Goal: Information Seeking & Learning: Learn about a topic

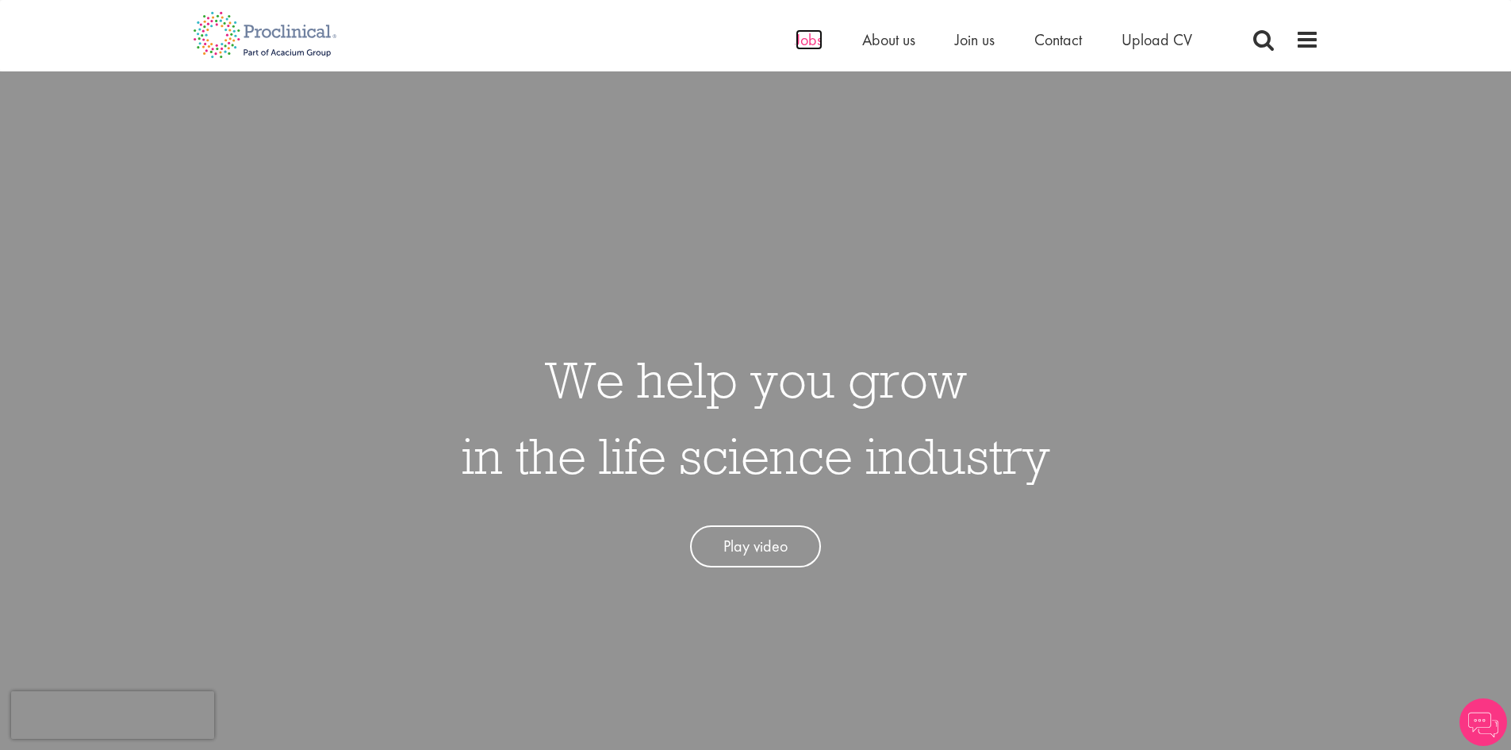
click at [796, 40] on span "Jobs" at bounding box center [809, 39] width 27 height 21
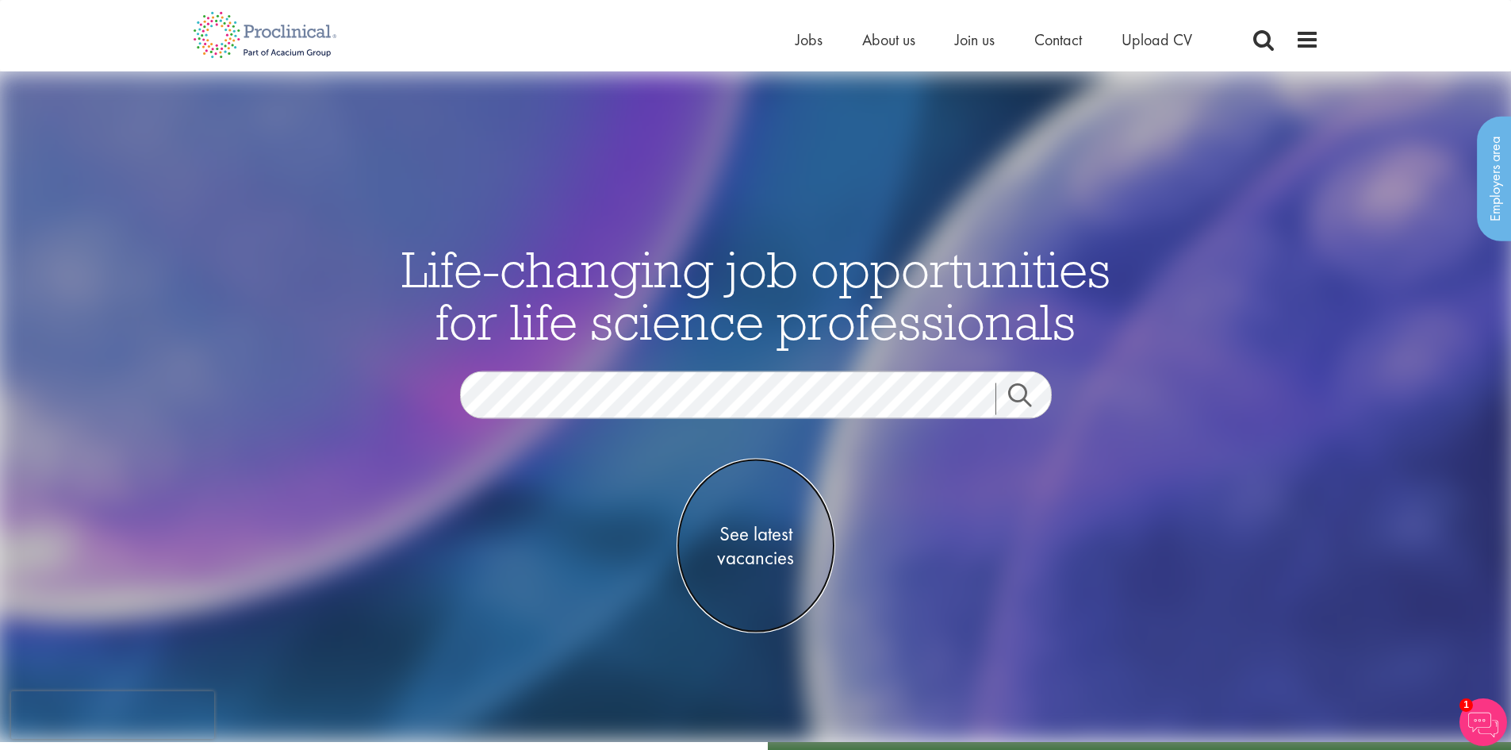
click at [744, 566] on span "See latest vacancies" at bounding box center [756, 545] width 159 height 48
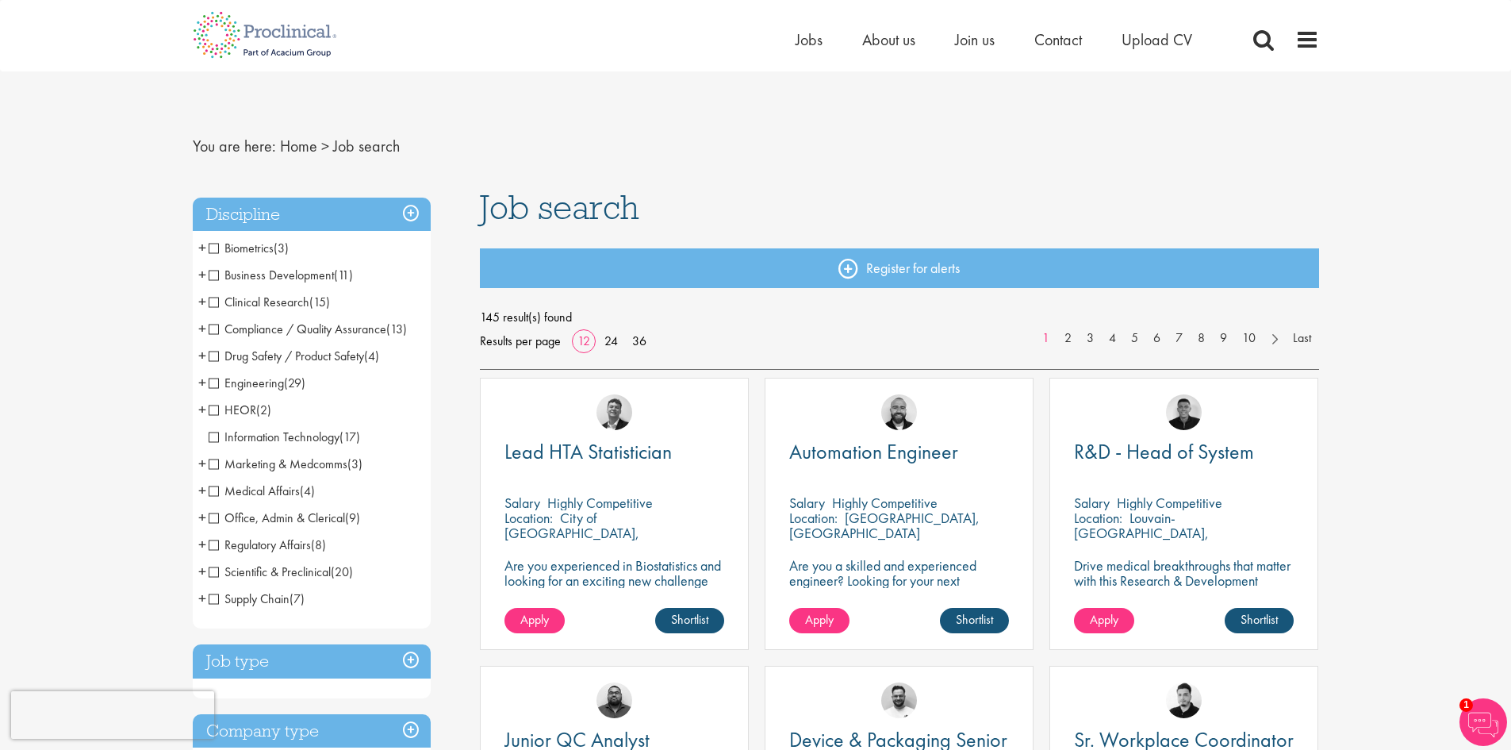
drag, startPoint x: 1419, startPoint y: 383, endPoint x: 1456, endPoint y: 270, distance: 118.4
drag, startPoint x: 1519, startPoint y: 133, endPoint x: 1455, endPoint y: 140, distance: 64.6
click at [221, 326] on span "Compliance / Quality Assurance" at bounding box center [298, 328] width 178 height 17
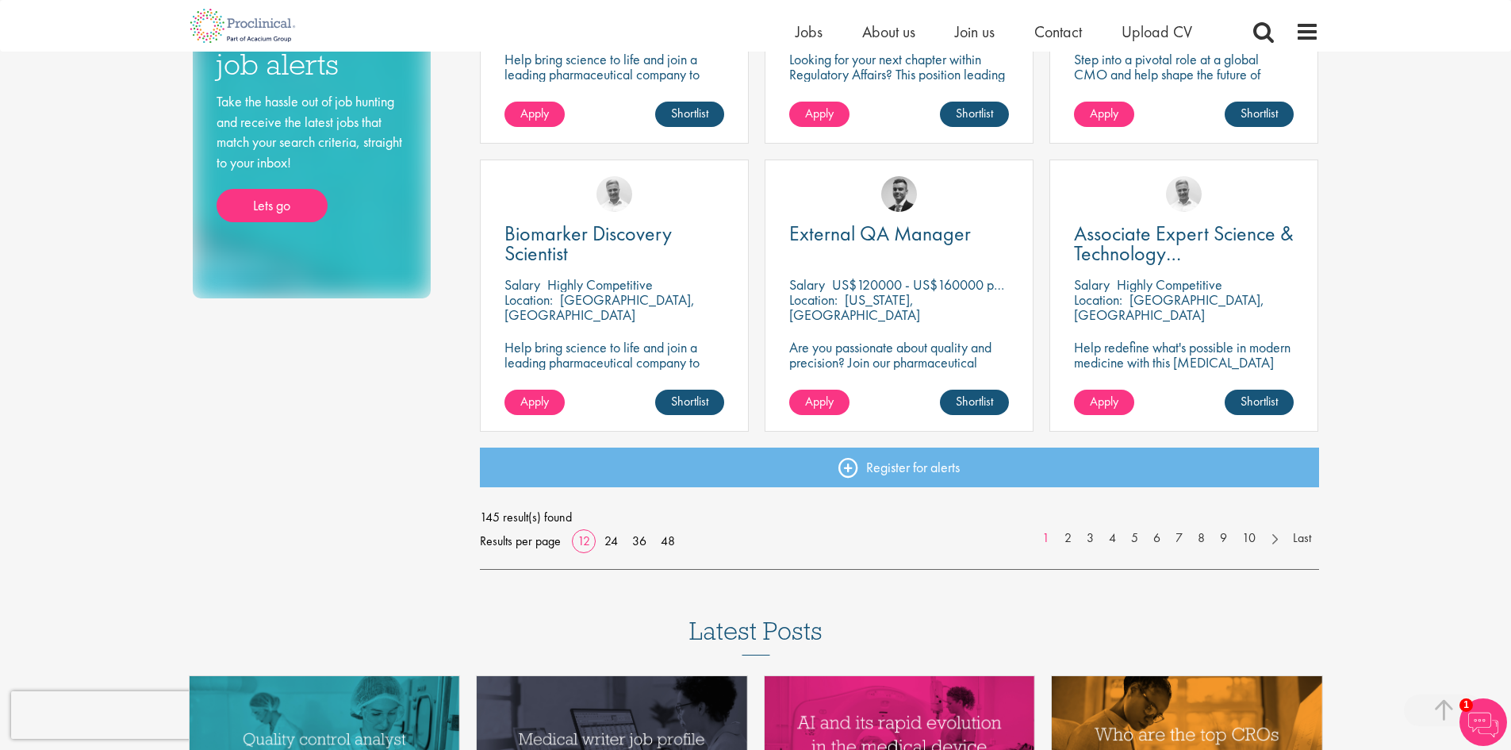
scroll to position [1070, 0]
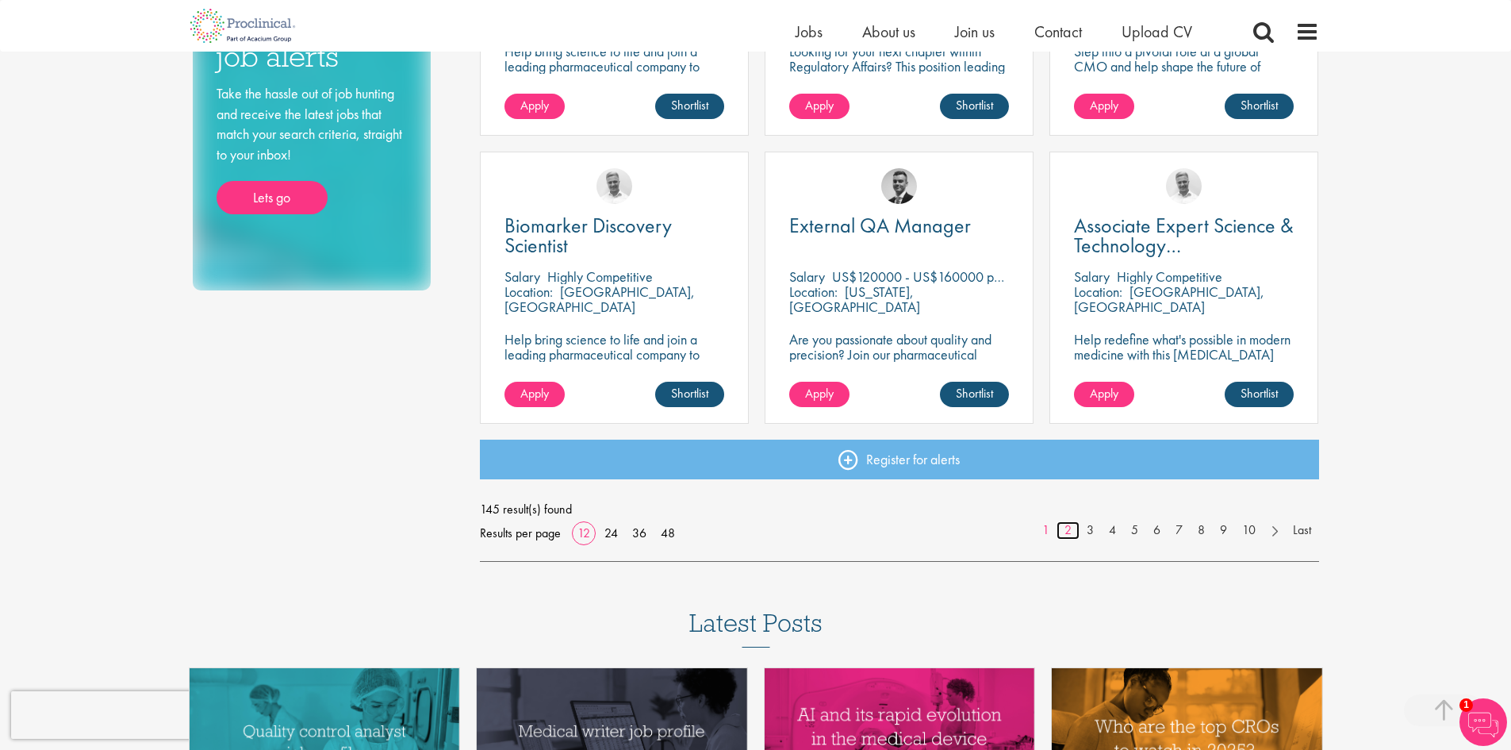
click at [1069, 535] on link "2" at bounding box center [1068, 530] width 23 height 18
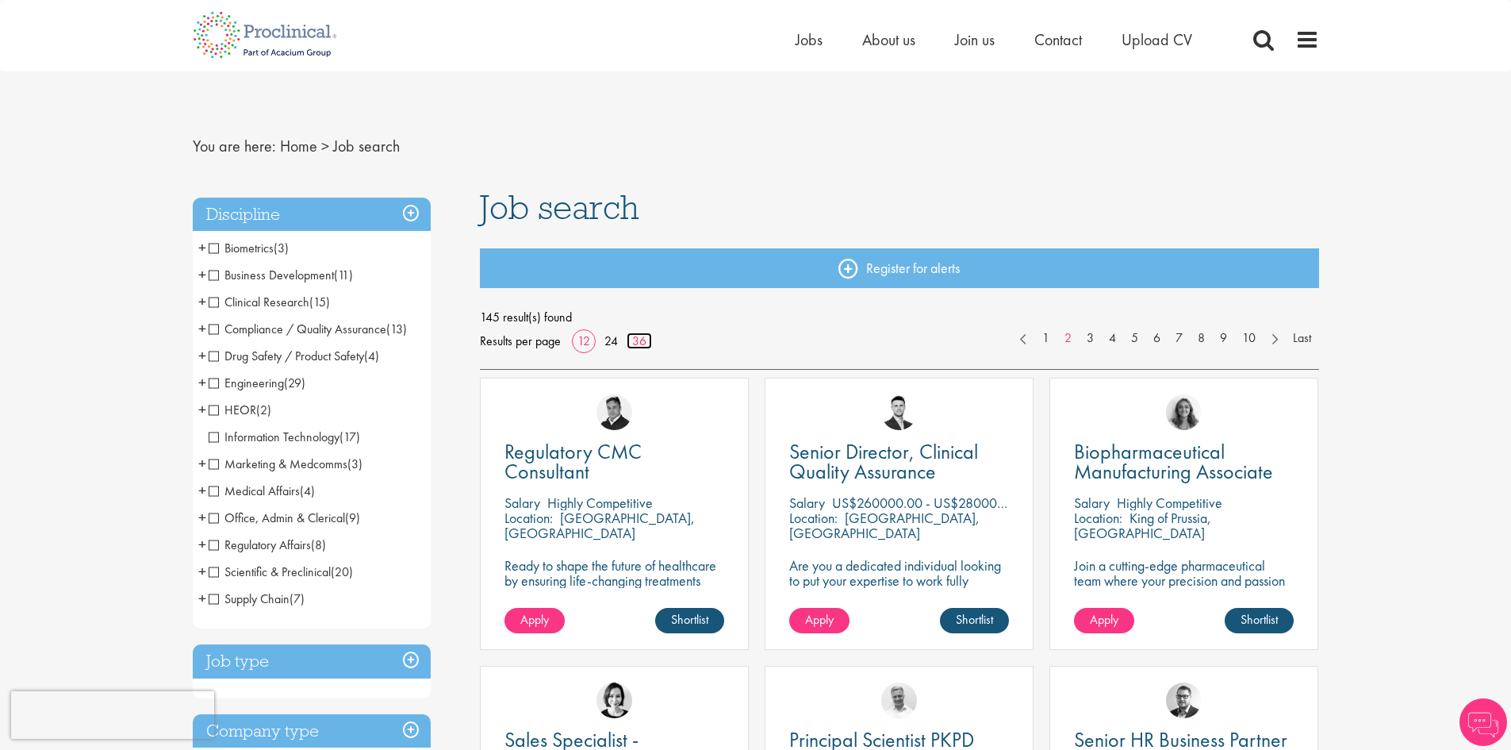
click at [638, 338] on link "36" at bounding box center [639, 340] width 25 height 17
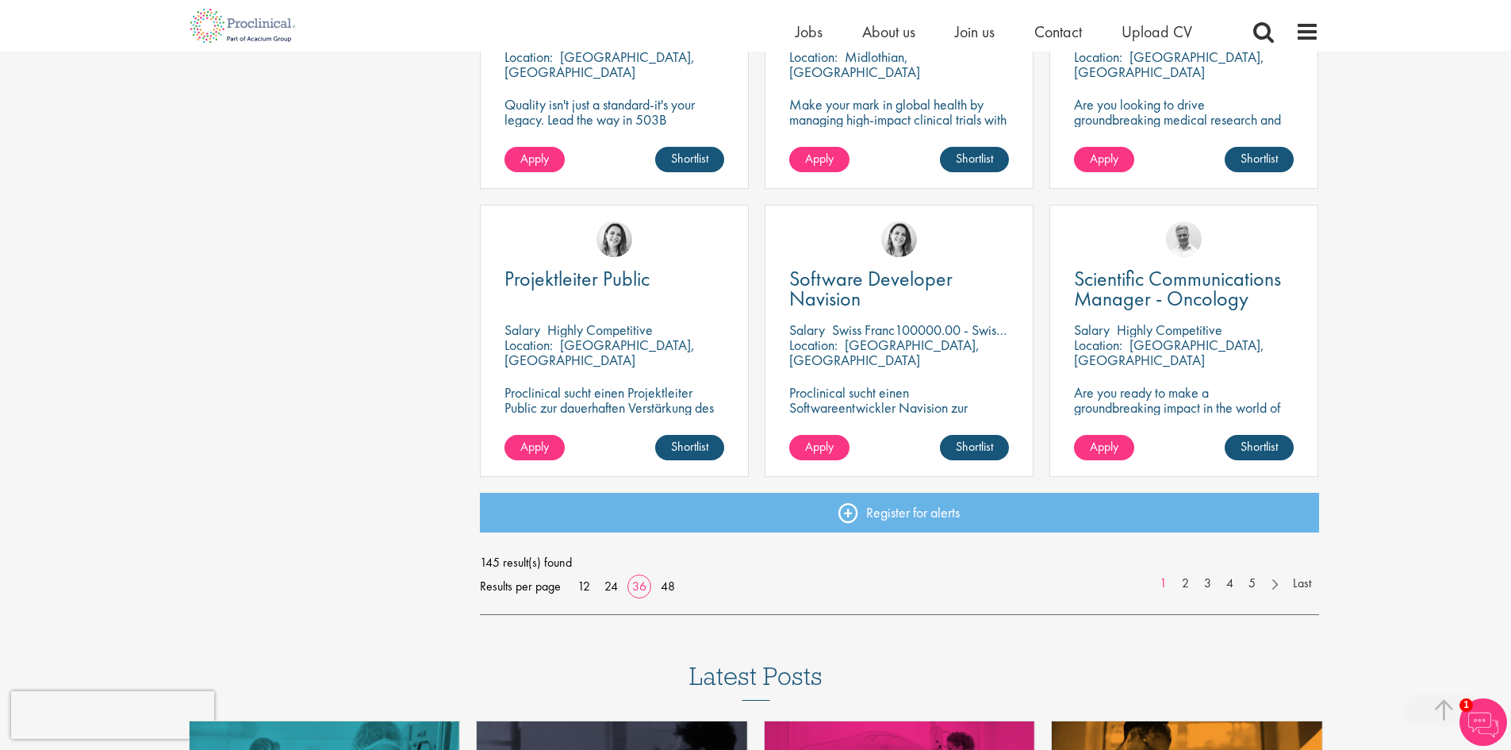
scroll to position [3330, 0]
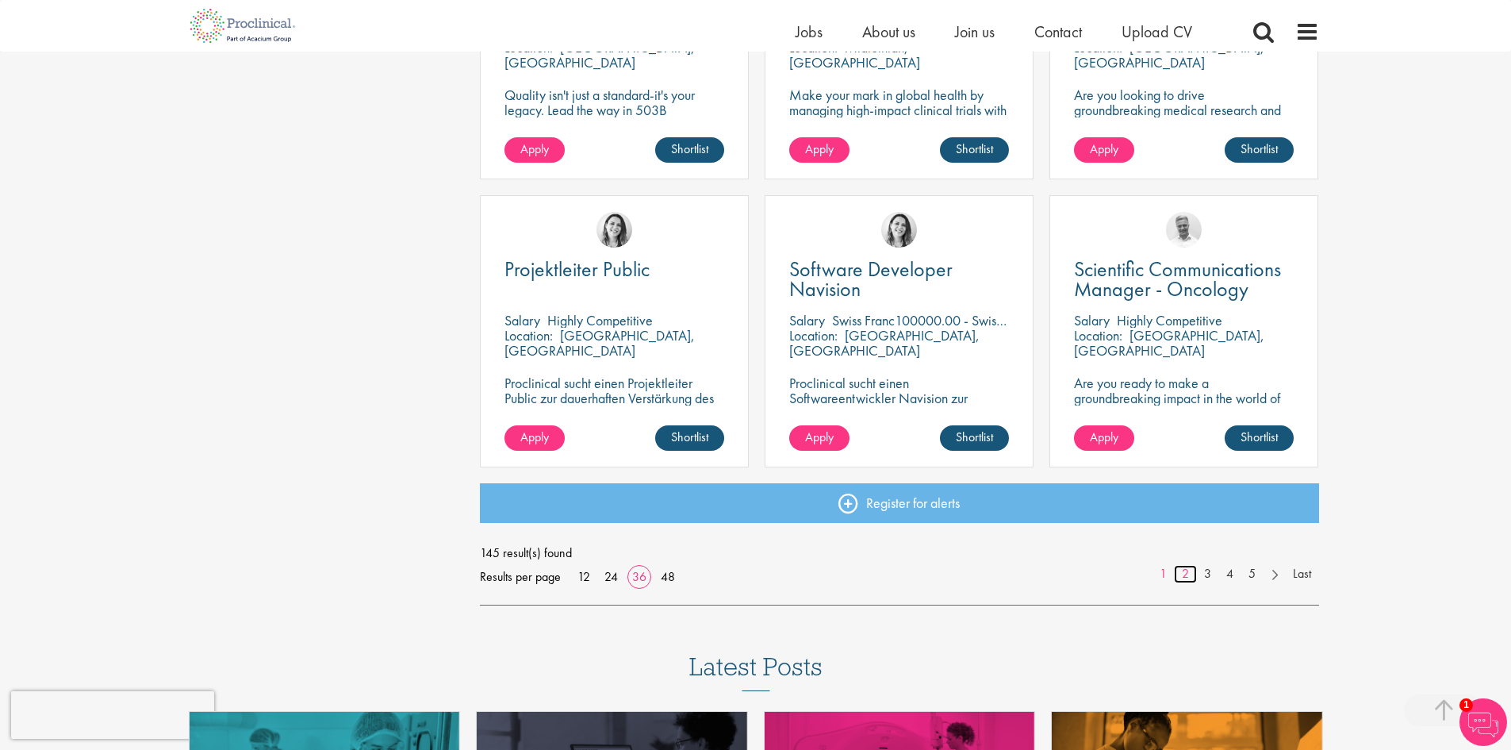
click at [1183, 570] on link "2" at bounding box center [1185, 574] width 23 height 18
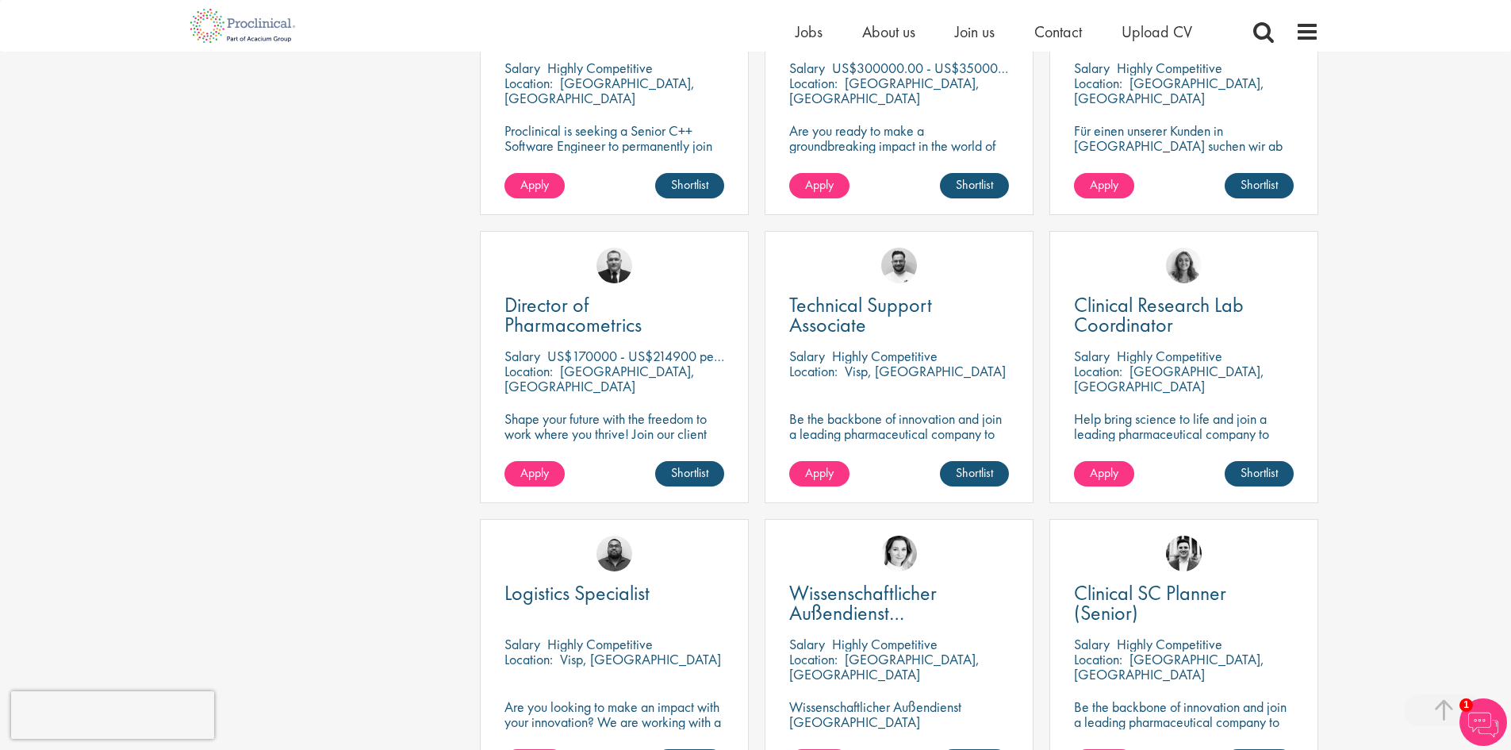
scroll to position [1592, 0]
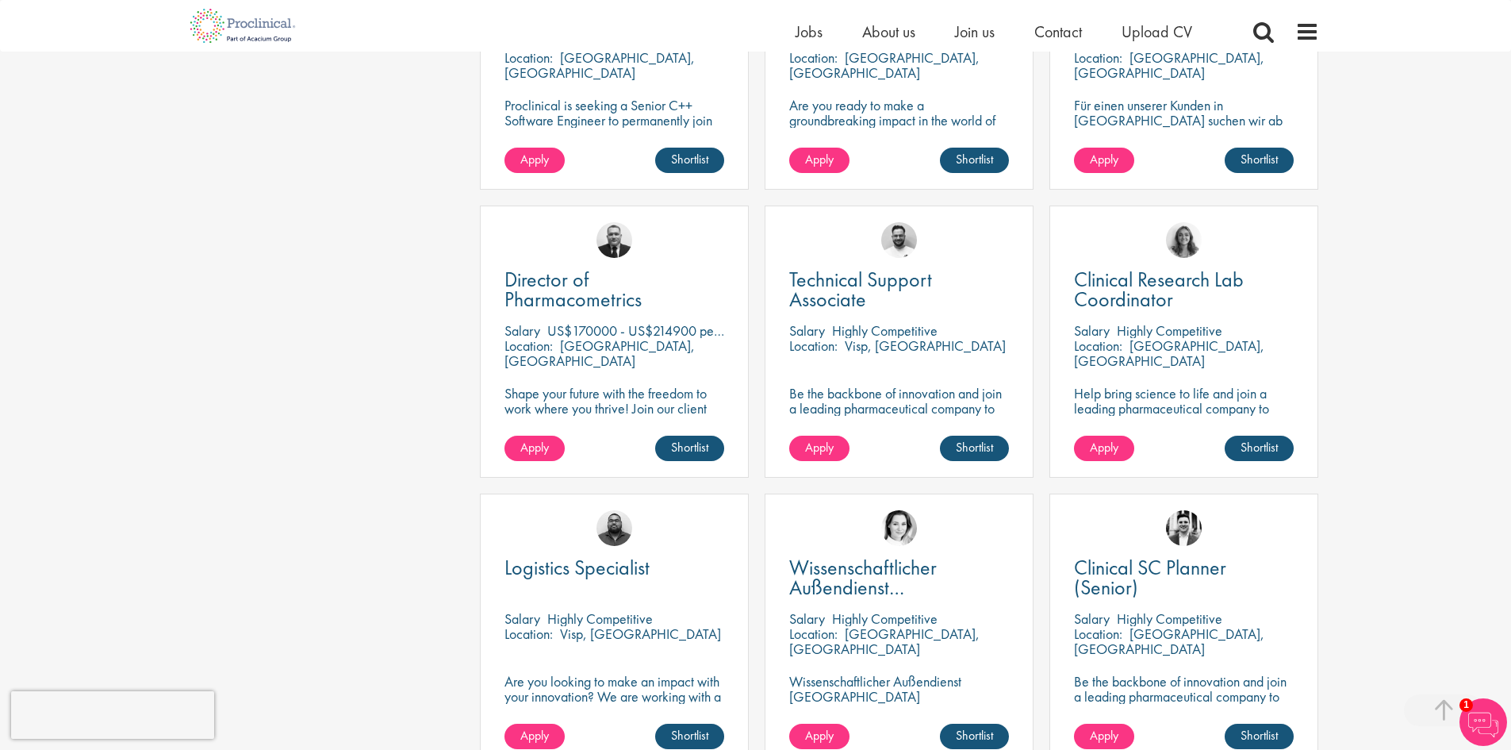
drag, startPoint x: 1513, startPoint y: 78, endPoint x: 1497, endPoint y: 338, distance: 260.7
click at [1497, 338] on html "This website uses cookies. By continuing to use this site, you are giving your …" at bounding box center [755, 693] width 1511 height 4571
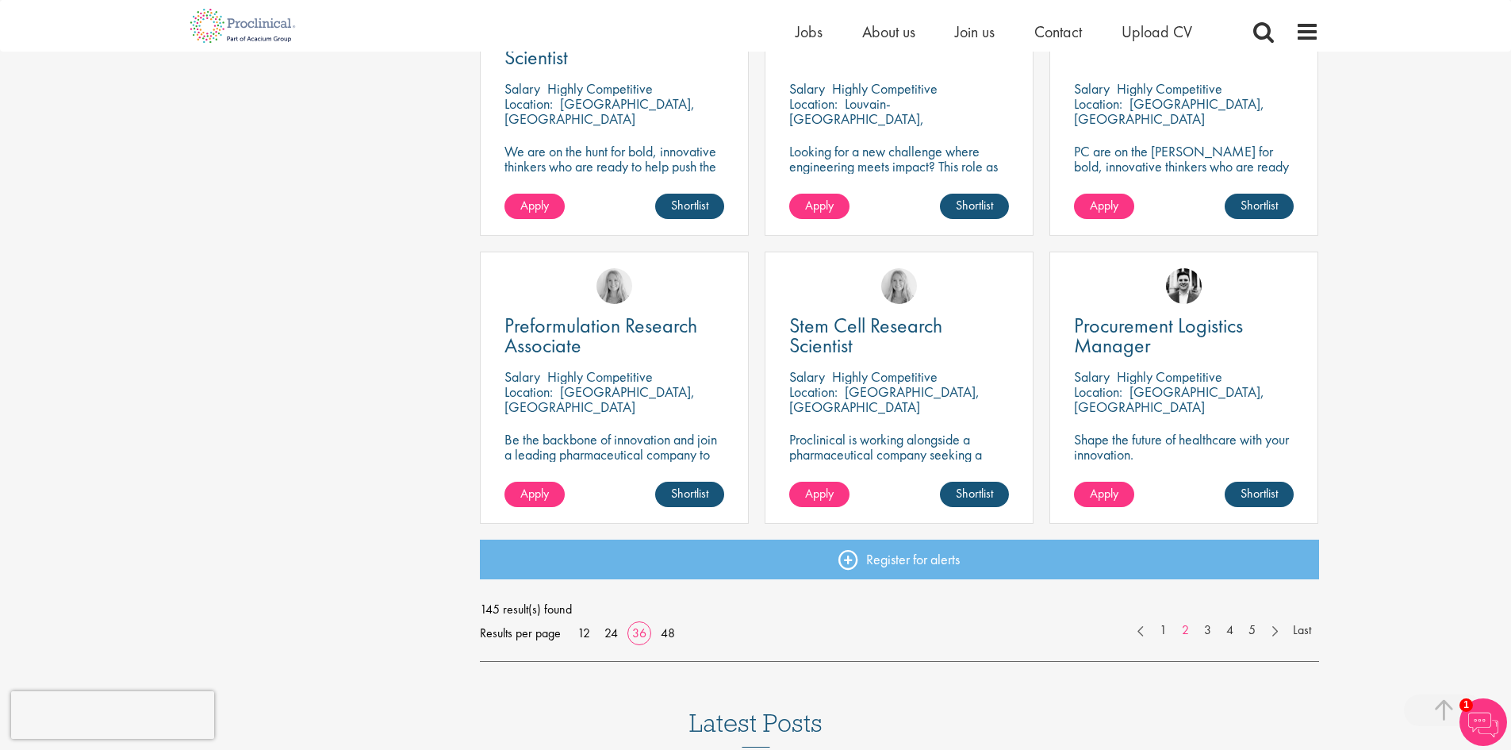
scroll to position [3279, 0]
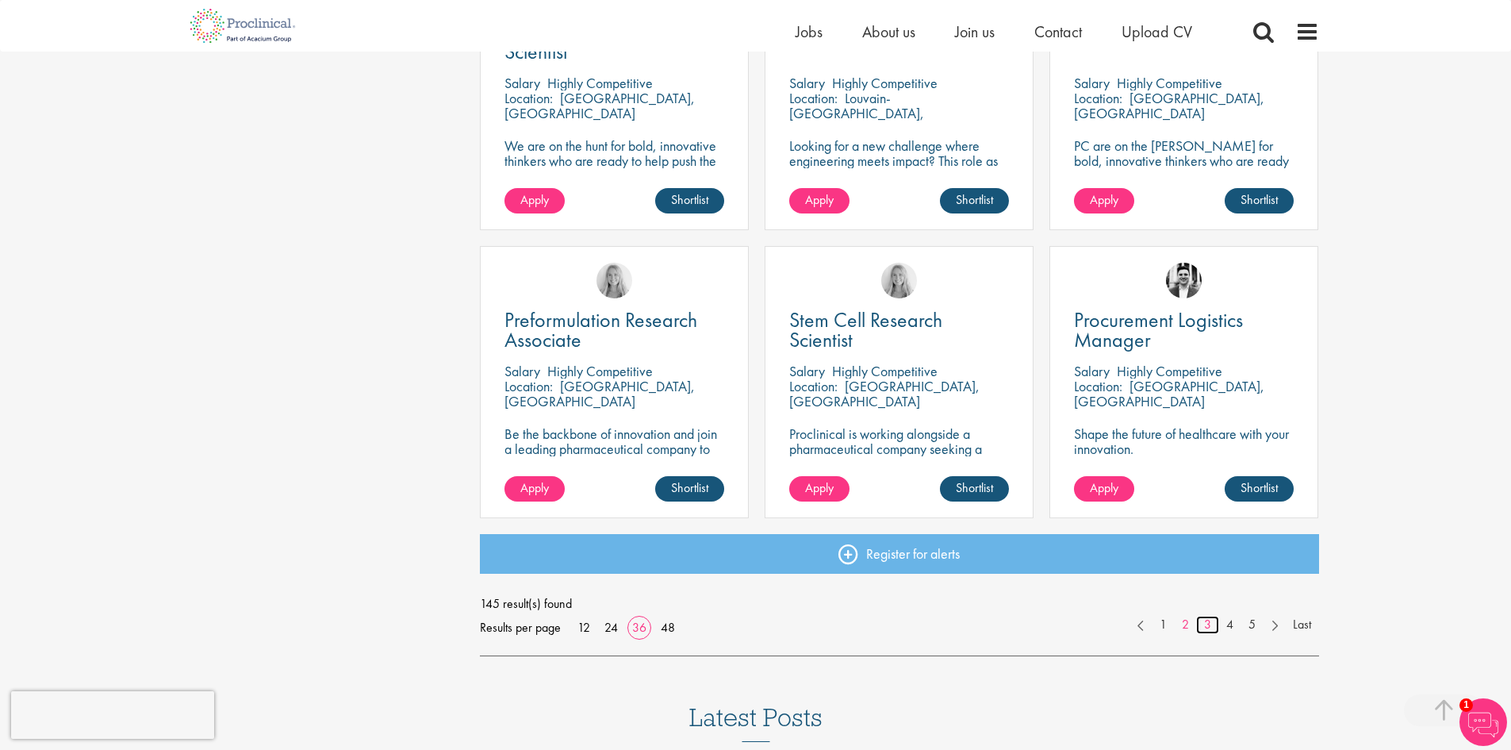
click at [1208, 623] on link "3" at bounding box center [1207, 625] width 23 height 18
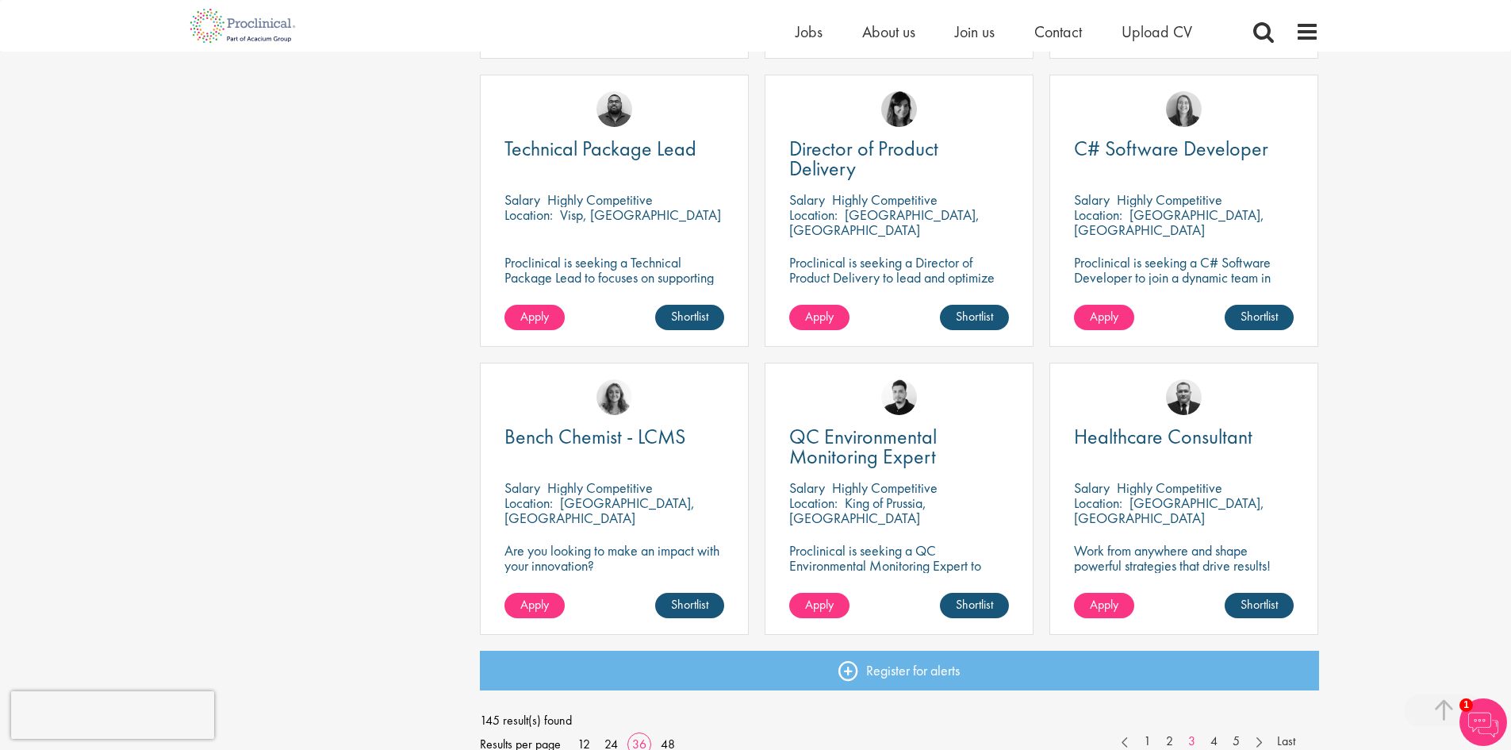
scroll to position [3173, 0]
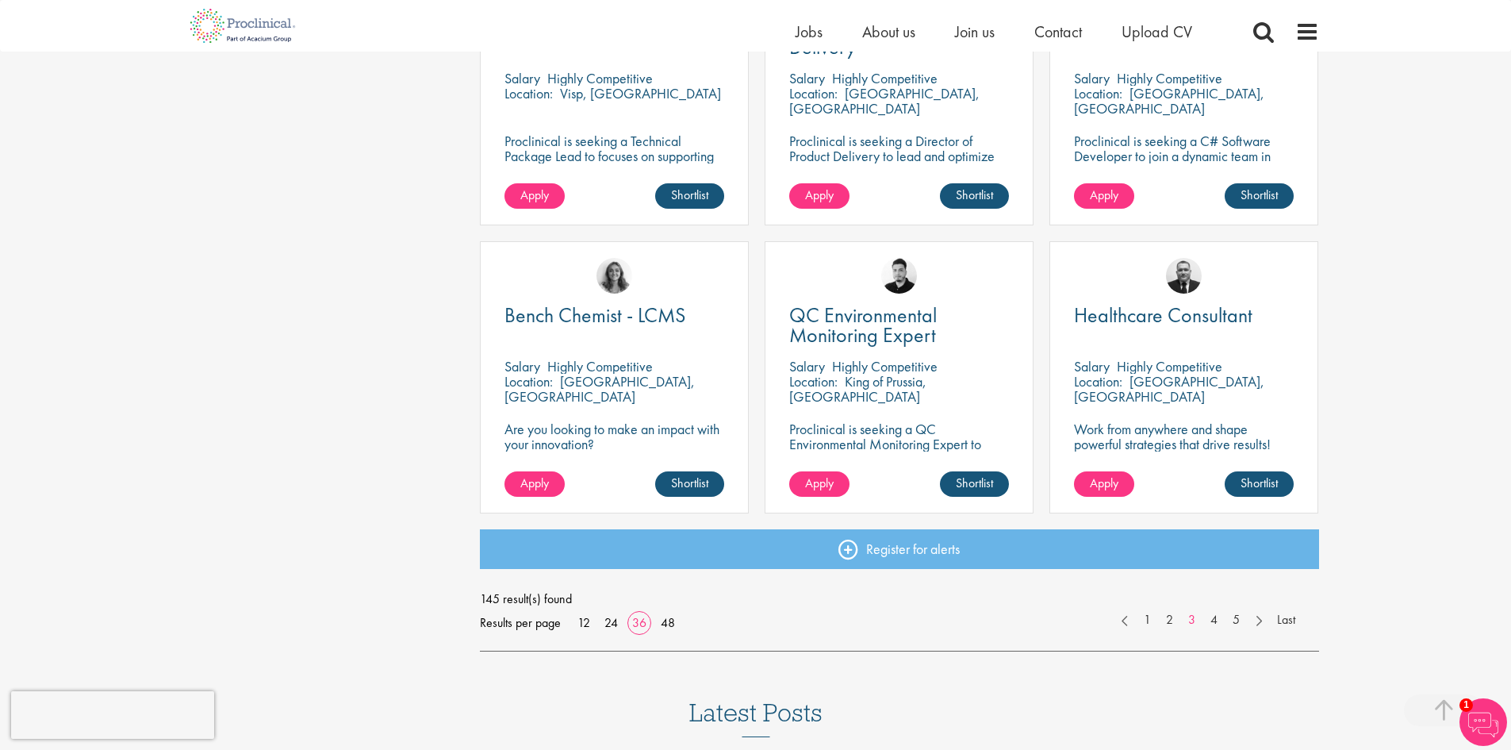
click at [1211, 630] on div "145 result(s) found Results per page 12 24 36 48 1 2 3 4 5 Last" at bounding box center [899, 611] width 839 height 48
click at [1213, 623] on link "4" at bounding box center [1214, 620] width 23 height 18
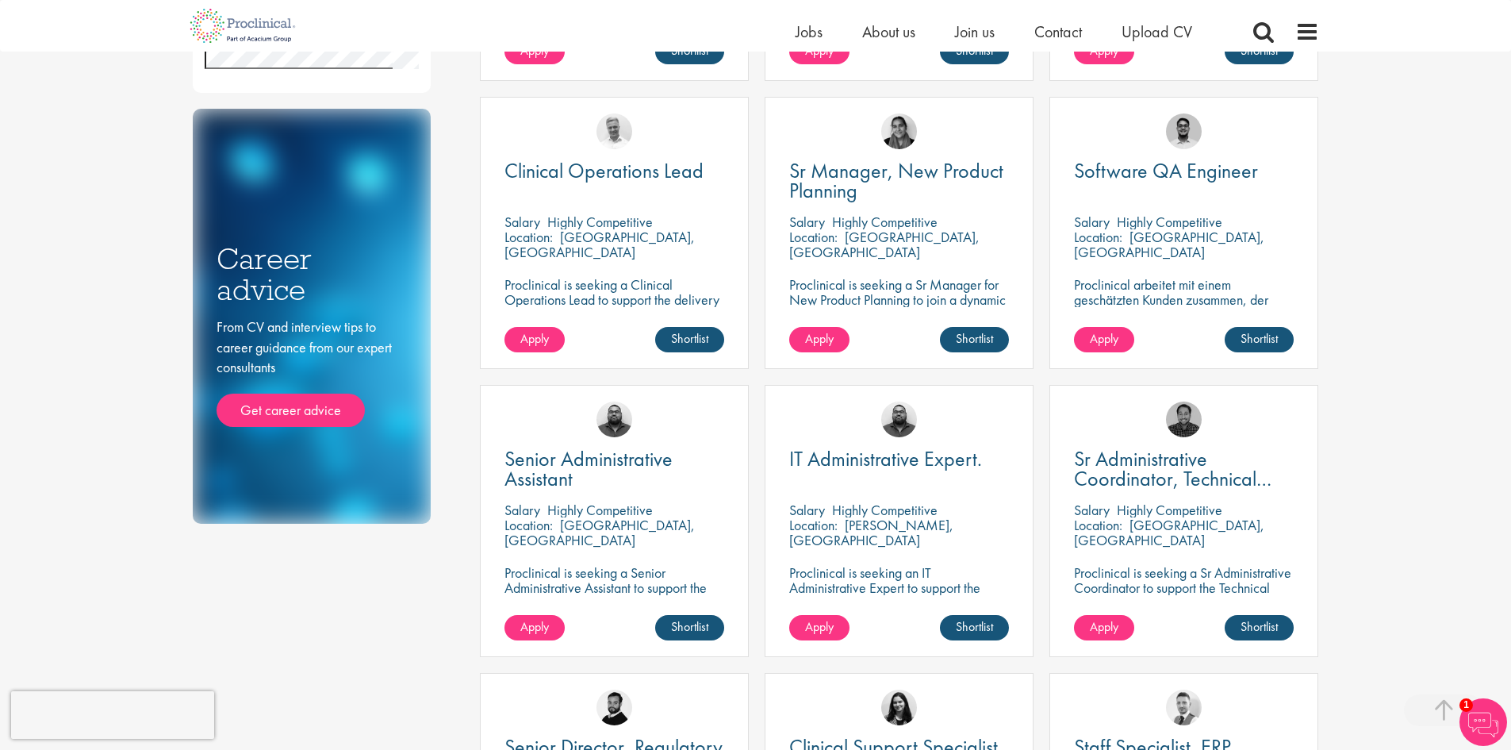
scroll to position [842, 0]
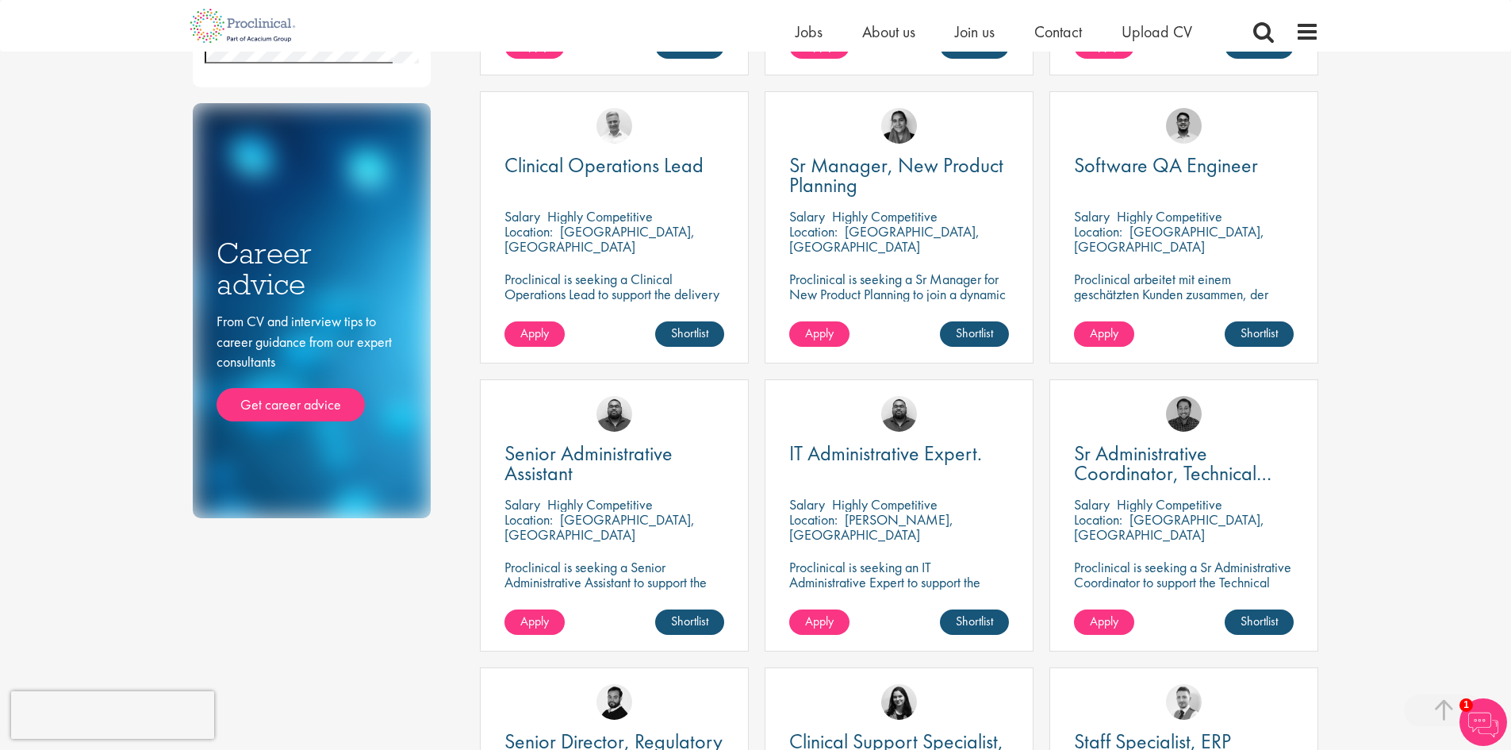
click at [591, 159] on span "Clinical Operations Lead" at bounding box center [603, 165] width 199 height 27
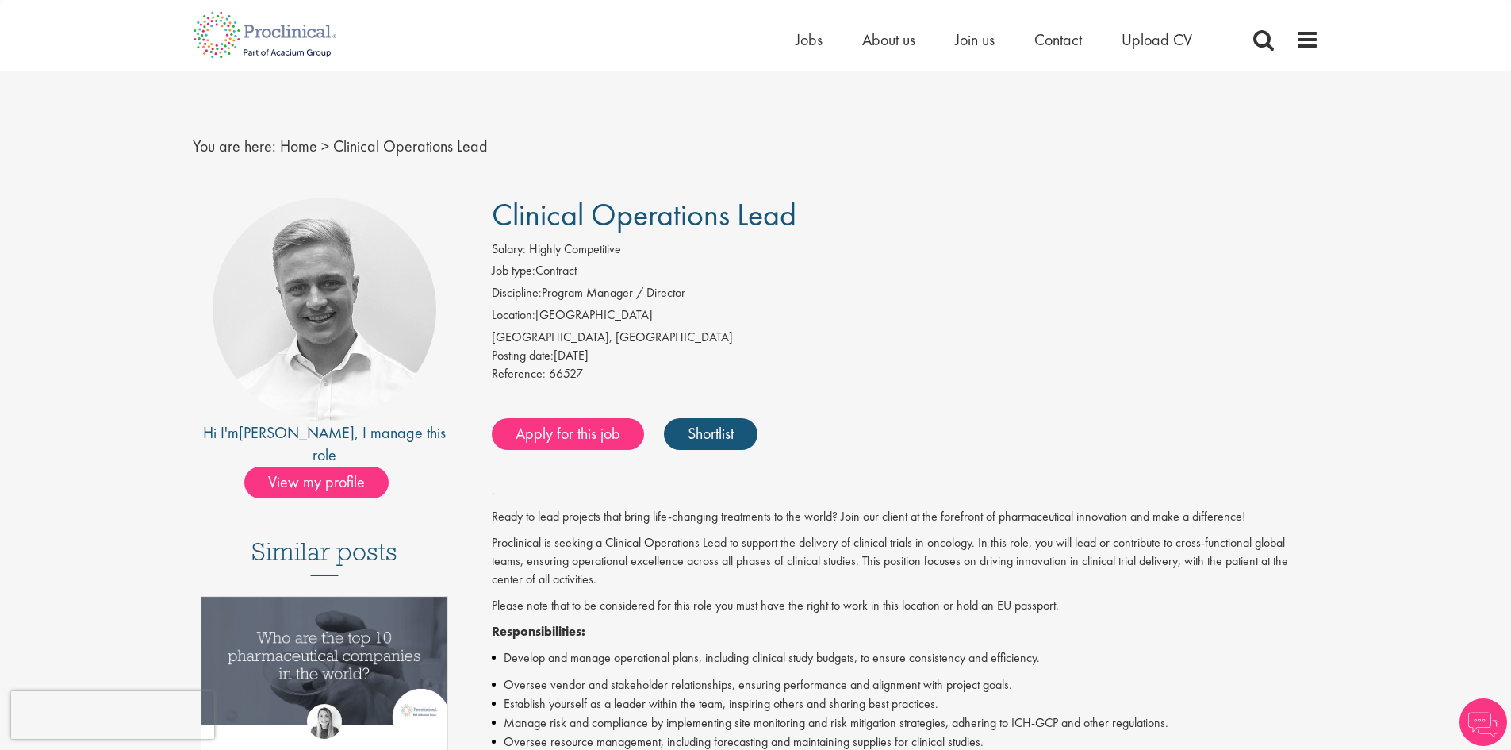
click at [1164, 677] on li "Oversee vendor and stakeholder relationships, ensuring performance and alignmen…" at bounding box center [905, 684] width 827 height 19
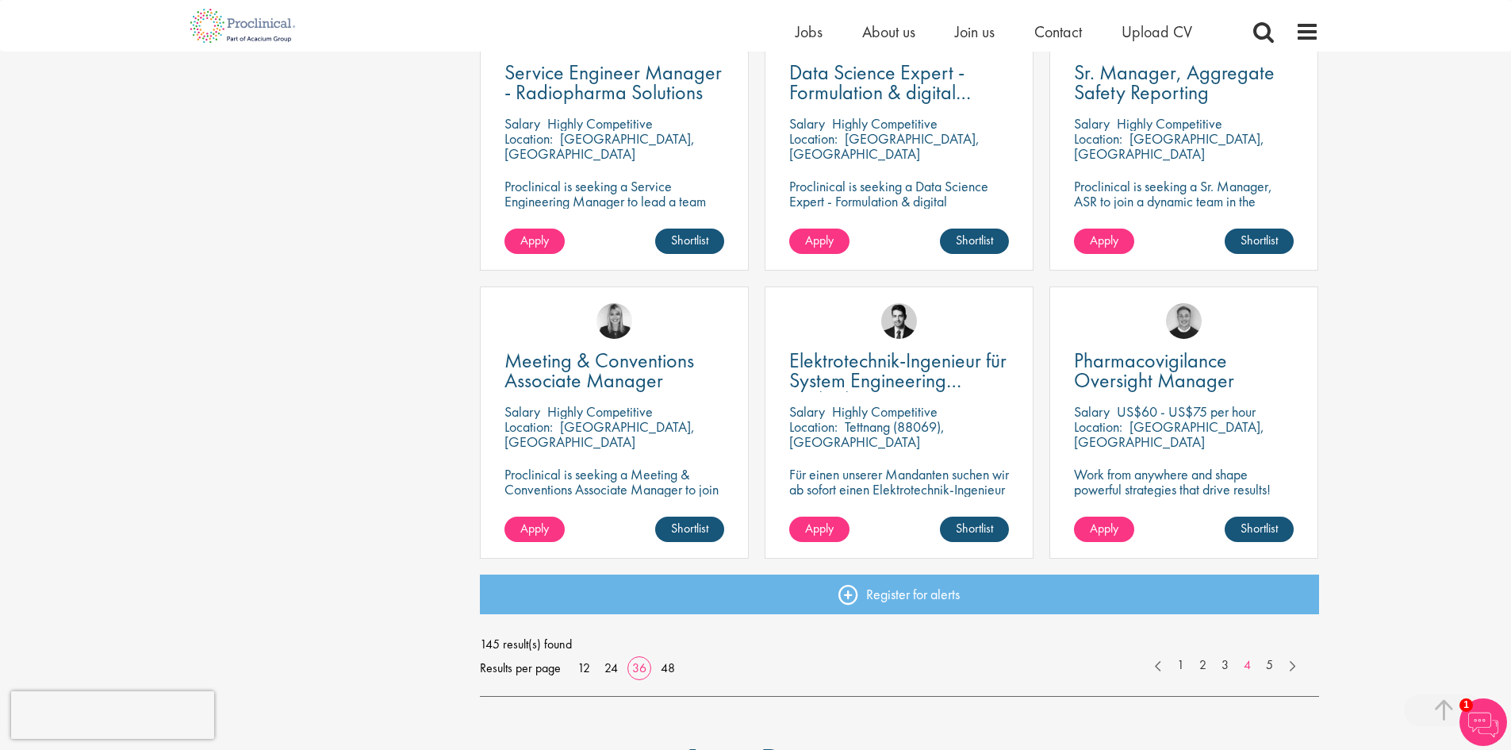
scroll to position [3249, 0]
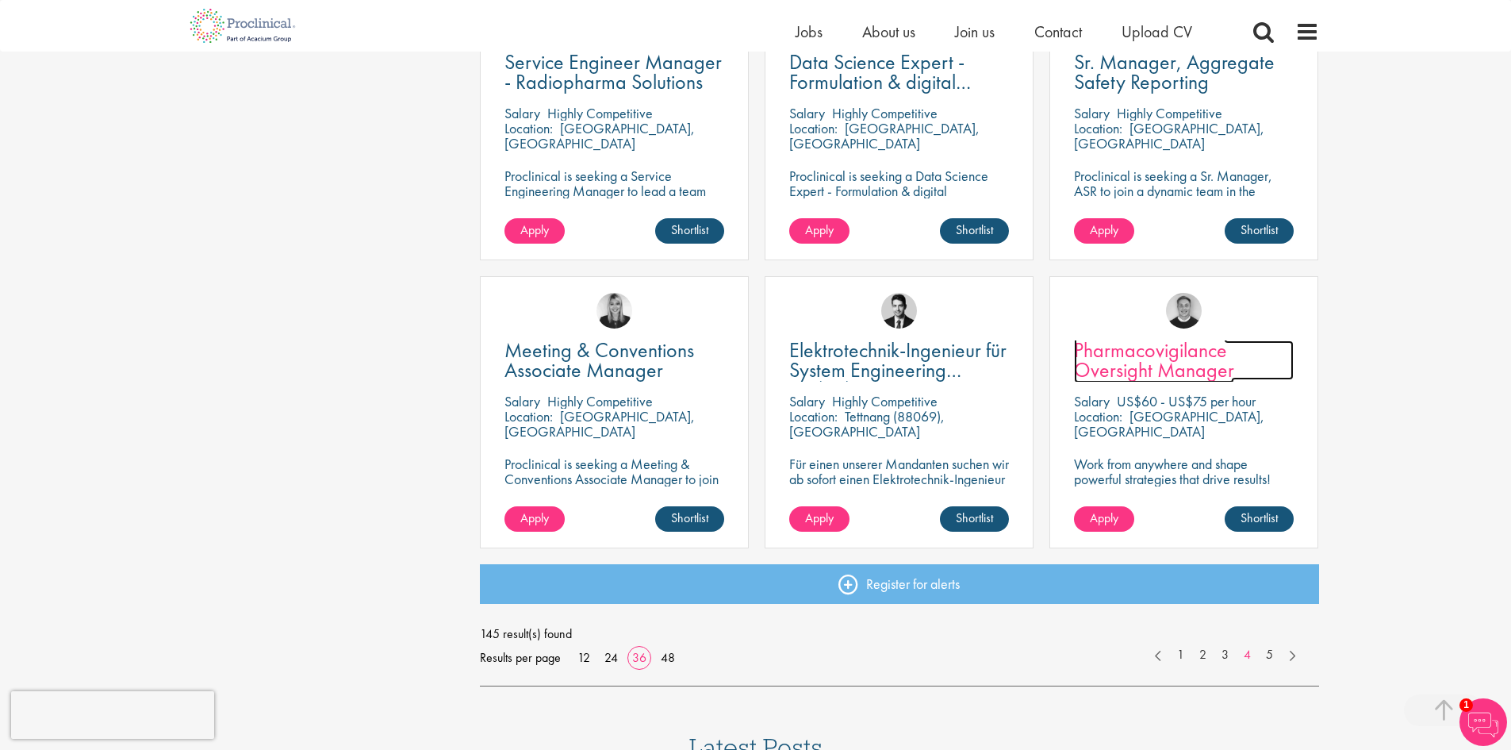
click at [1120, 359] on span "Pharmacovigilance Oversight Manager" at bounding box center [1154, 359] width 160 height 47
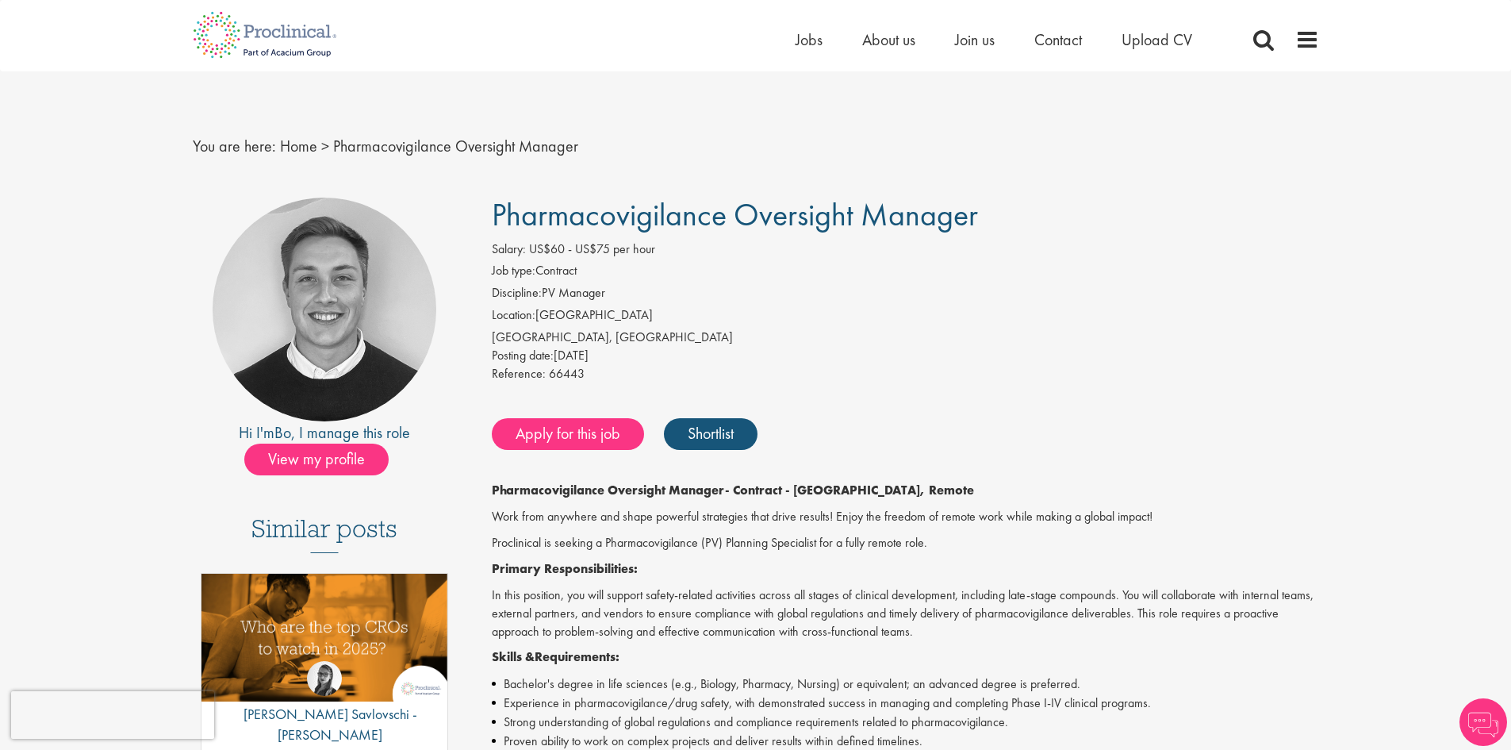
click at [1272, 485] on p "Pharmacovigilance Oversight Manager - Contract - Boston, Remote" at bounding box center [905, 490] width 827 height 18
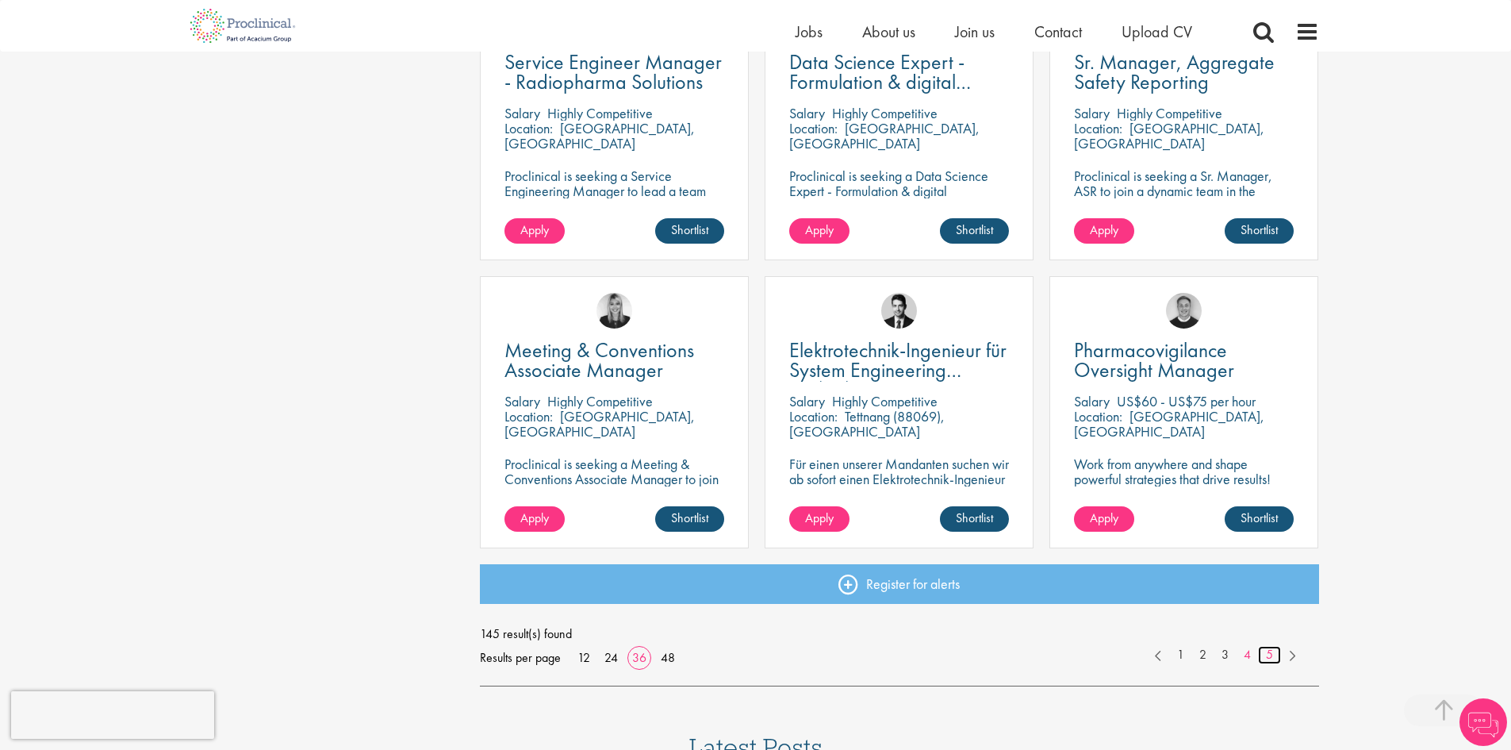
click at [1264, 654] on link "5" at bounding box center [1269, 655] width 23 height 18
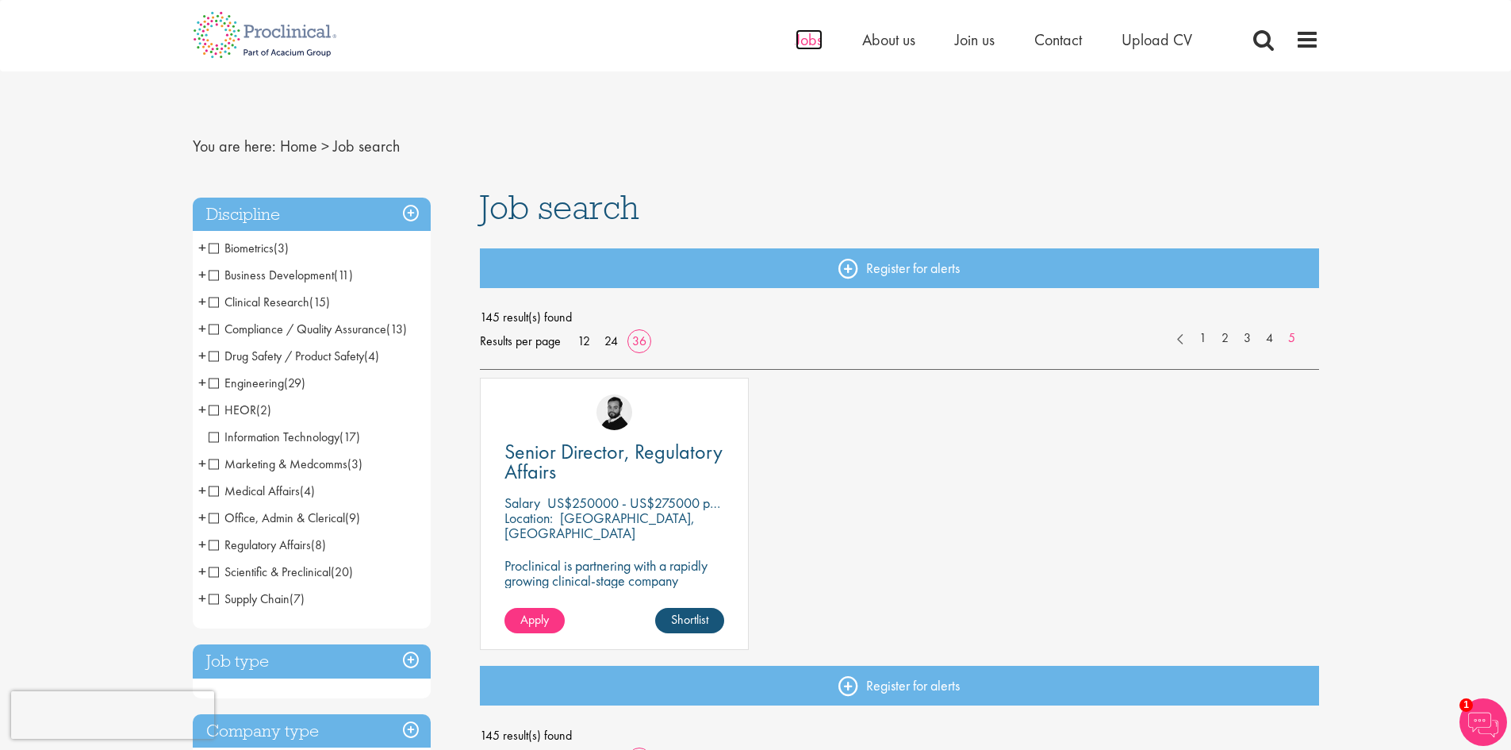
click at [800, 43] on span "Jobs" at bounding box center [809, 39] width 27 height 21
